Goal: Find specific page/section: Find specific page/section

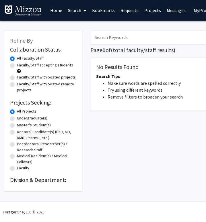
click at [17, 119] on label "Undergraduate(s)" at bounding box center [32, 118] width 30 height 6
click at [17, 119] on input "Undergraduate(s)" at bounding box center [19, 117] width 4 height 4
radio input "true"
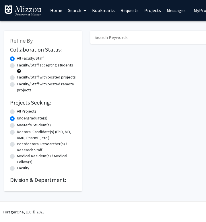
click at [196, 11] on span "My Profile" at bounding box center [203, 10] width 19 height 6
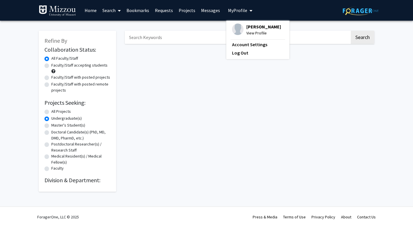
click at [206, 97] on div "Search" at bounding box center [250, 108] width 258 height 167
